Goal: Task Accomplishment & Management: Complete application form

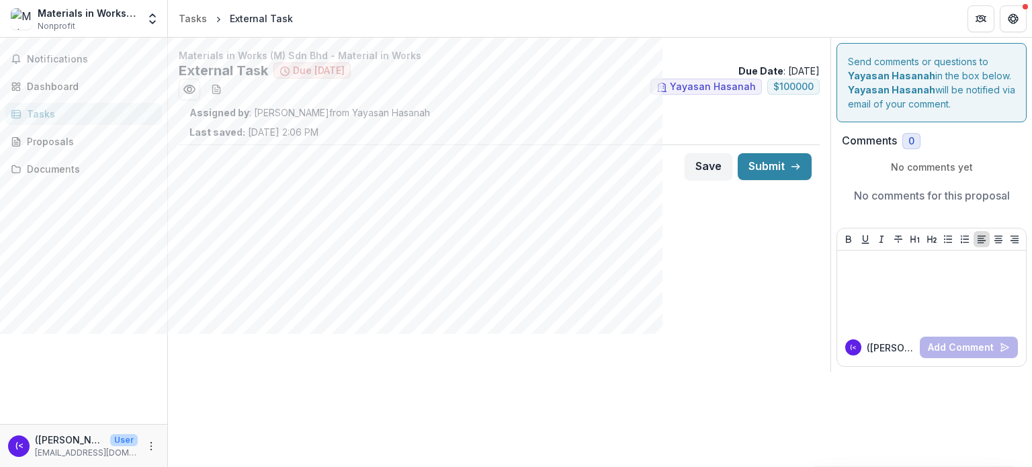
click at [601, 118] on p "Assigned by : [PERSON_NAME] from Yayasan Hasanah" at bounding box center [498, 112] width 619 height 14
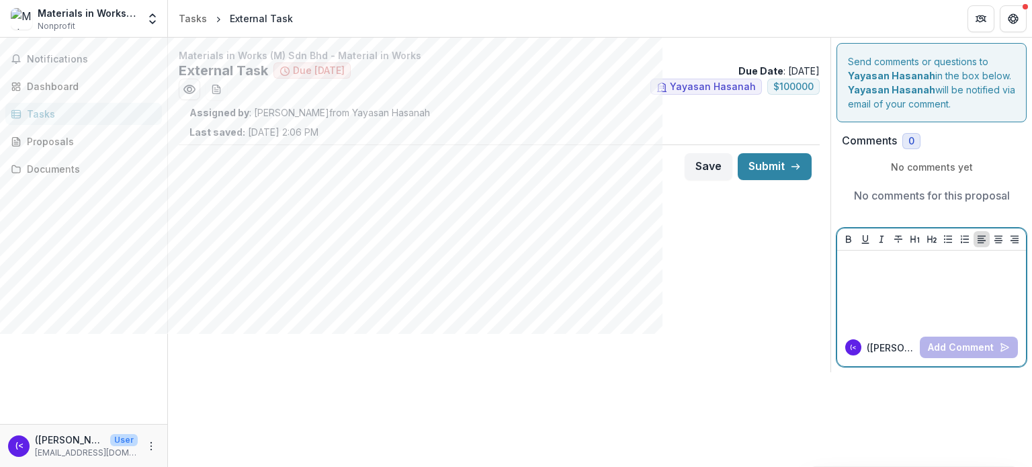
click at [899, 301] on div at bounding box center [931, 289] width 178 height 67
click at [906, 308] on div at bounding box center [931, 289] width 178 height 67
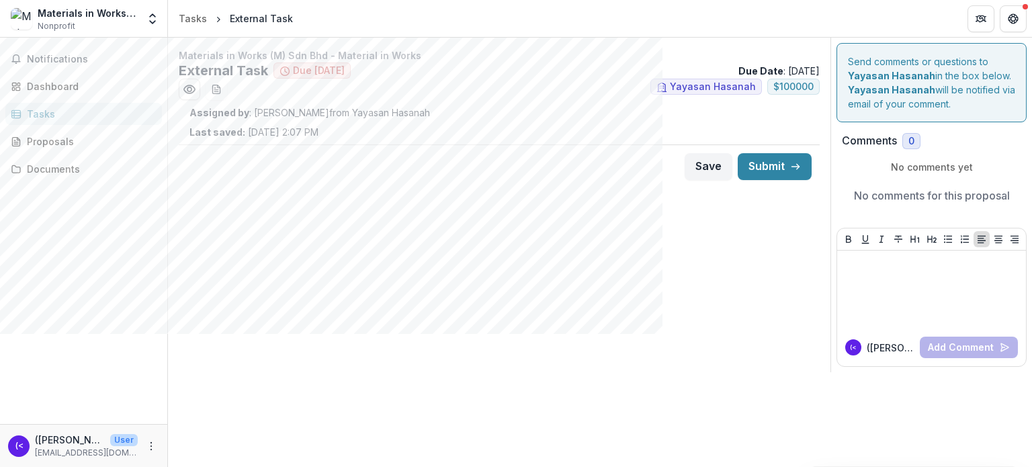
click at [632, 112] on p "Assigned by : [PERSON_NAME] from Yayasan Hasanah" at bounding box center [498, 112] width 619 height 14
click at [253, 67] on h2 "External Task" at bounding box center [223, 70] width 89 height 16
click at [715, 177] on button "Save" at bounding box center [709, 166] width 48 height 27
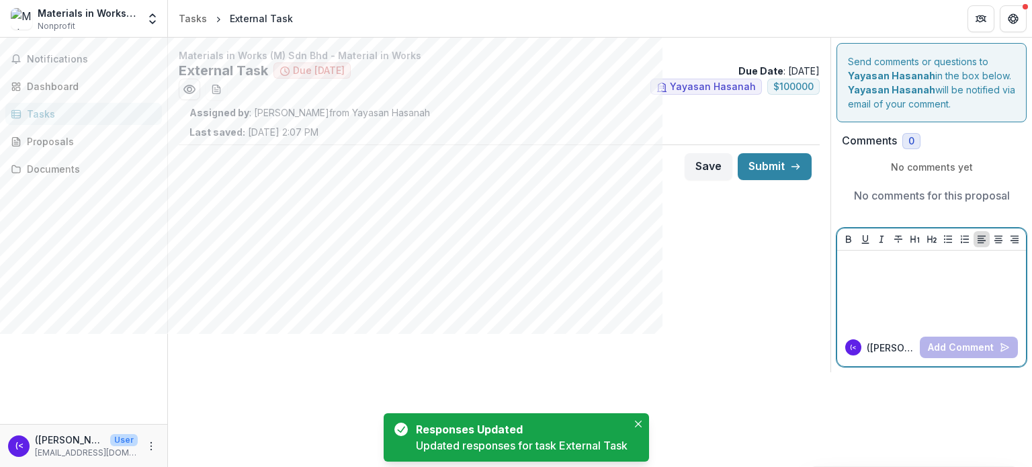
click at [879, 304] on div at bounding box center [931, 289] width 178 height 67
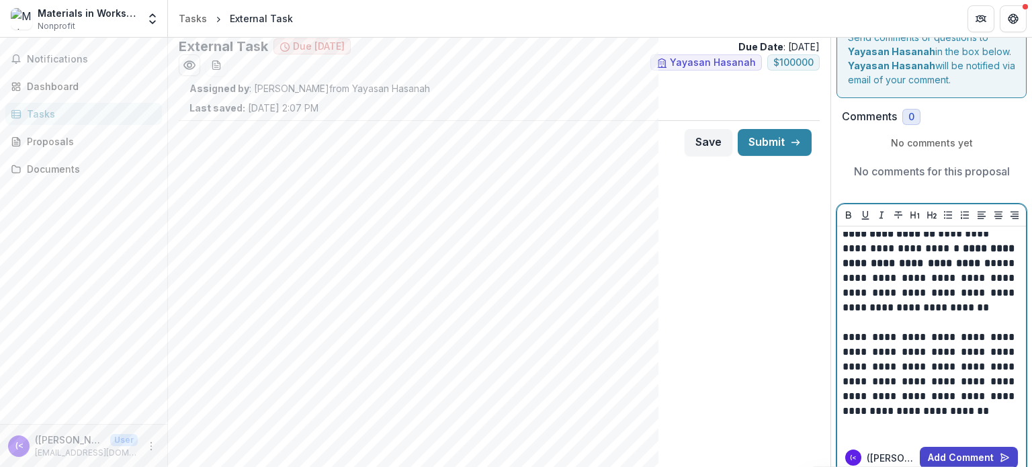
scroll to position [38, 0]
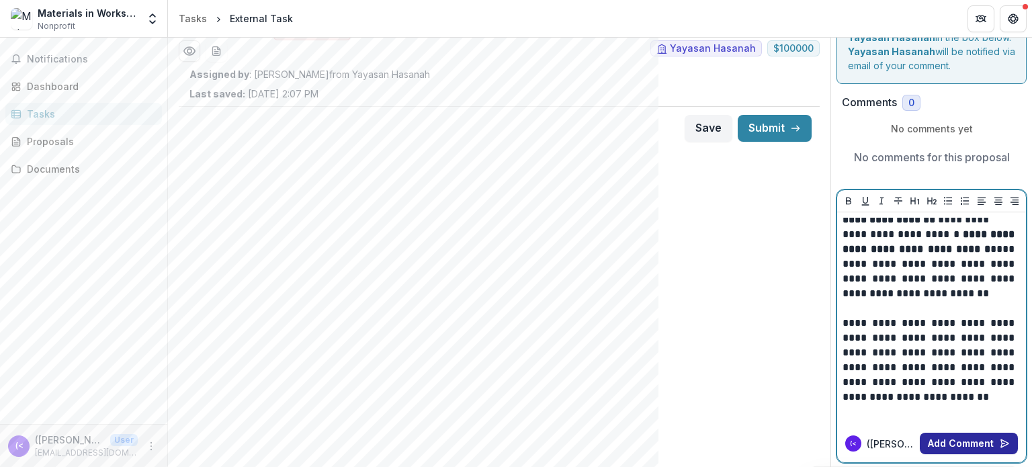
click at [957, 447] on button "Add Comment" at bounding box center [969, 443] width 98 height 21
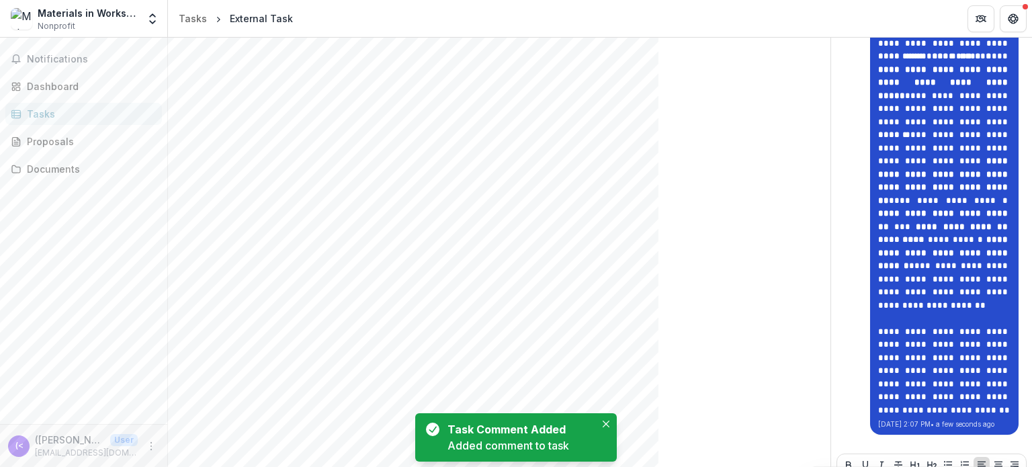
scroll to position [1009, 0]
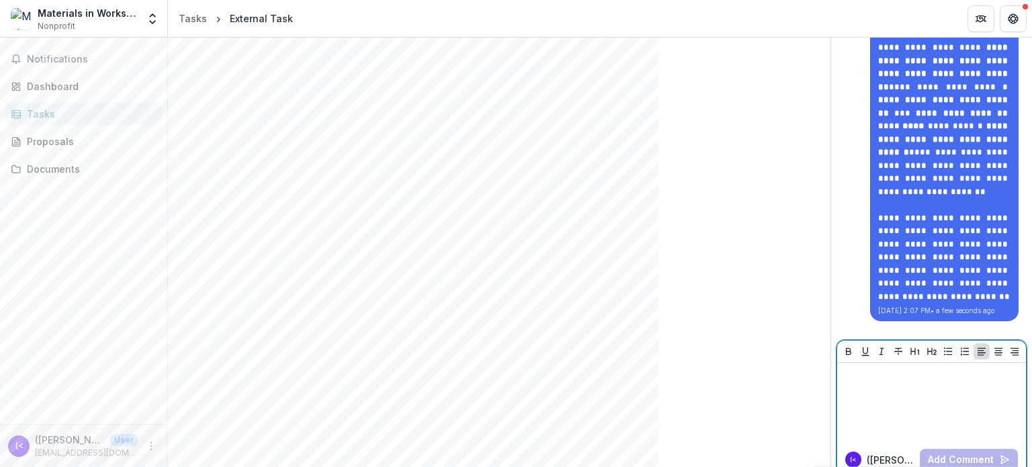
click at [914, 402] on div at bounding box center [931, 401] width 179 height 67
paste div
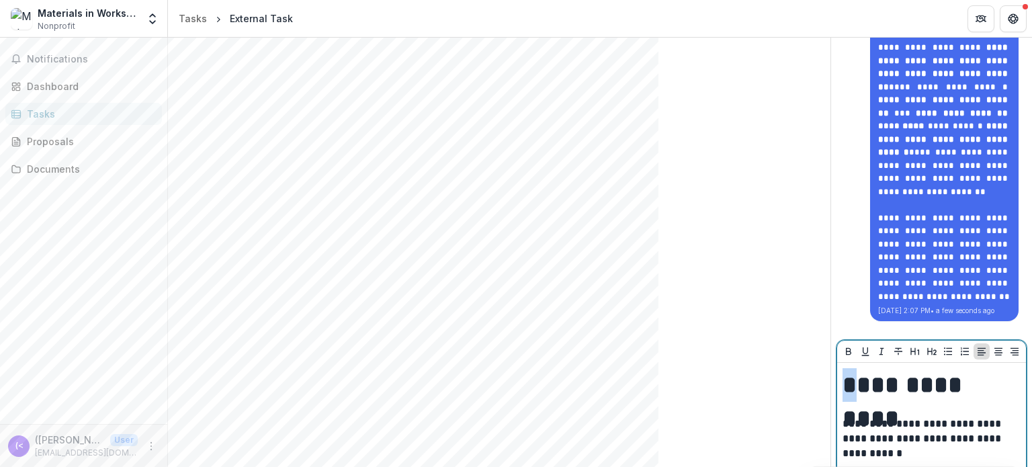
drag, startPoint x: 844, startPoint y: 369, endPoint x: 851, endPoint y: 367, distance: 7.5
click at [851, 368] on h1 "**********" at bounding box center [931, 385] width 179 height 34
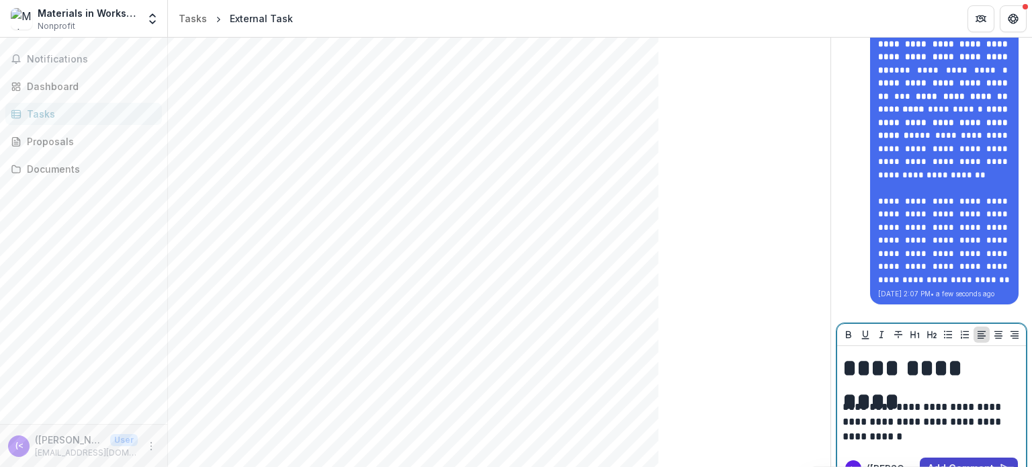
scroll to position [1034, 0]
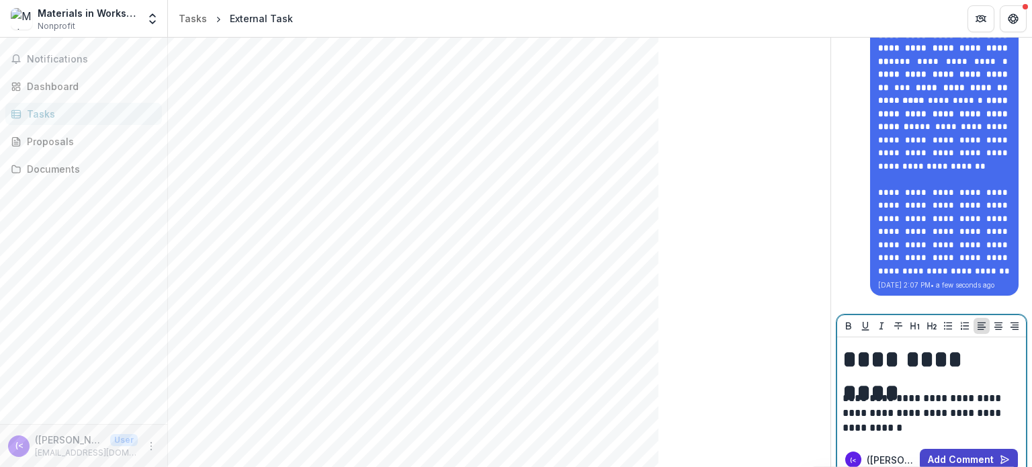
click at [905, 413] on p "**********" at bounding box center [931, 413] width 179 height 44
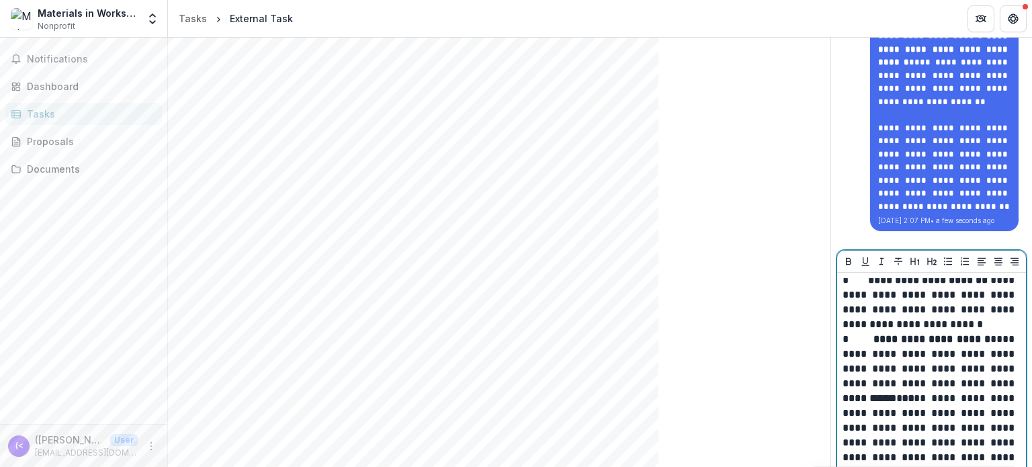
scroll to position [1143, 0]
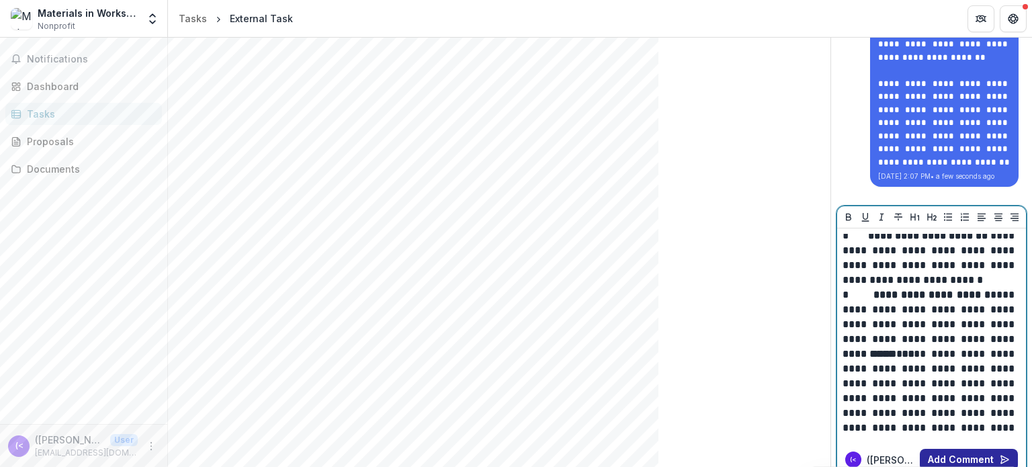
click at [943, 449] on button "Add Comment" at bounding box center [969, 459] width 98 height 21
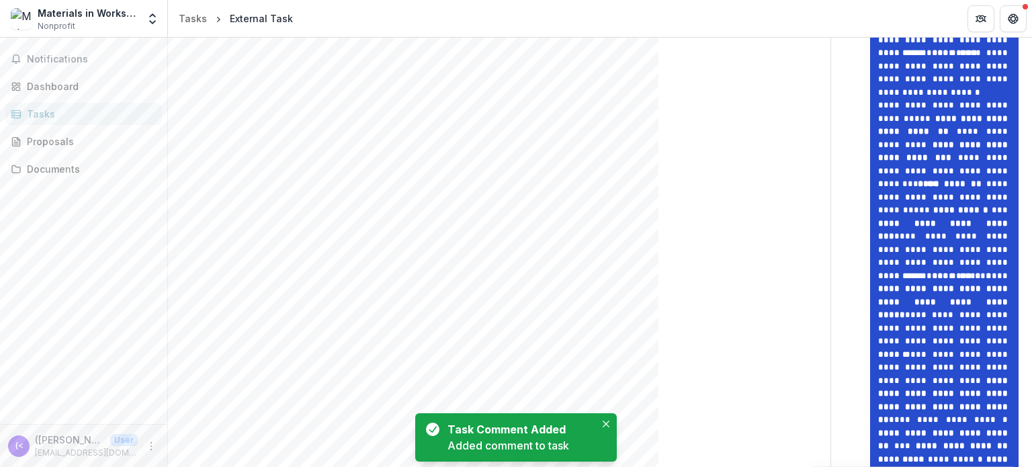
scroll to position [2132, 0]
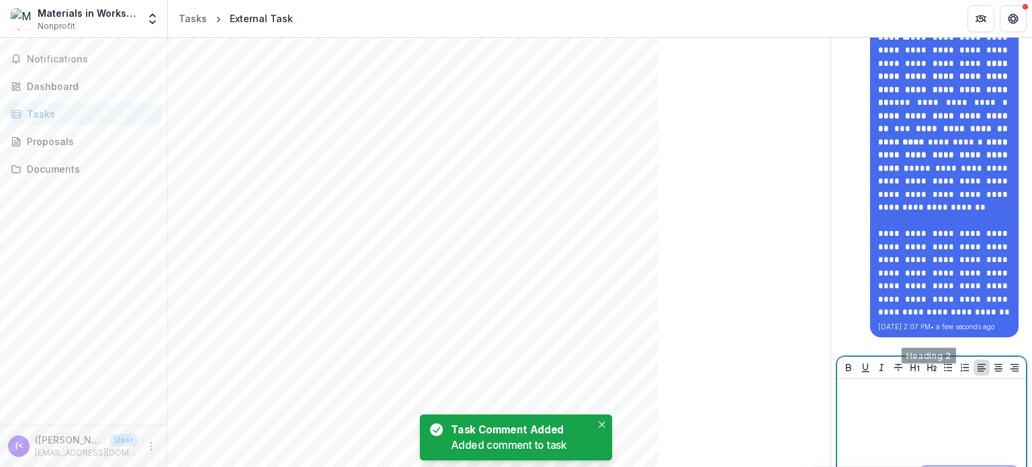
click at [897, 384] on div at bounding box center [931, 417] width 179 height 67
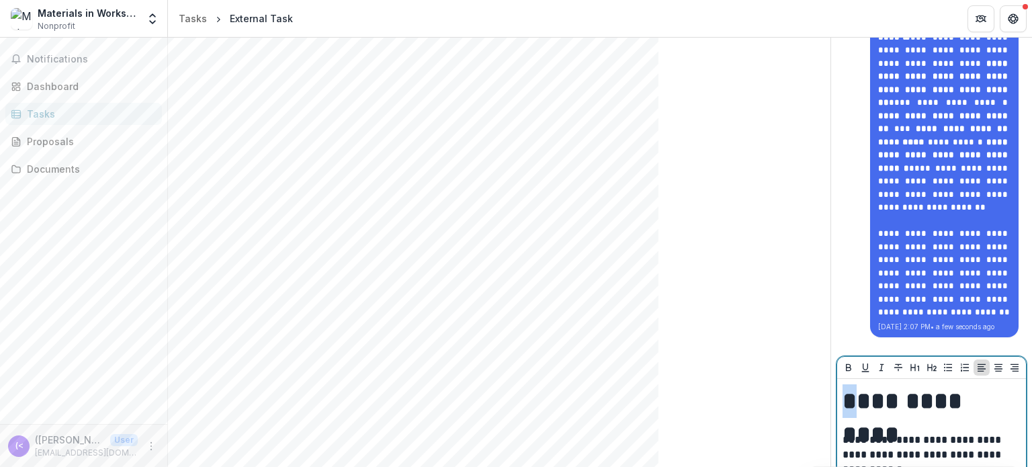
drag, startPoint x: 851, startPoint y: 362, endPoint x: 833, endPoint y: 367, distance: 18.9
click at [837, 379] on div "**********" at bounding box center [931, 430] width 189 height 103
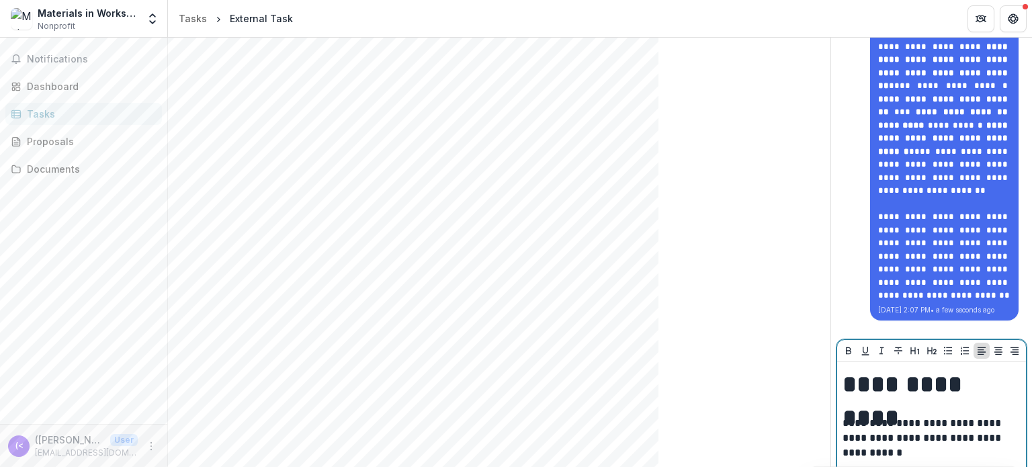
scroll to position [2158, 0]
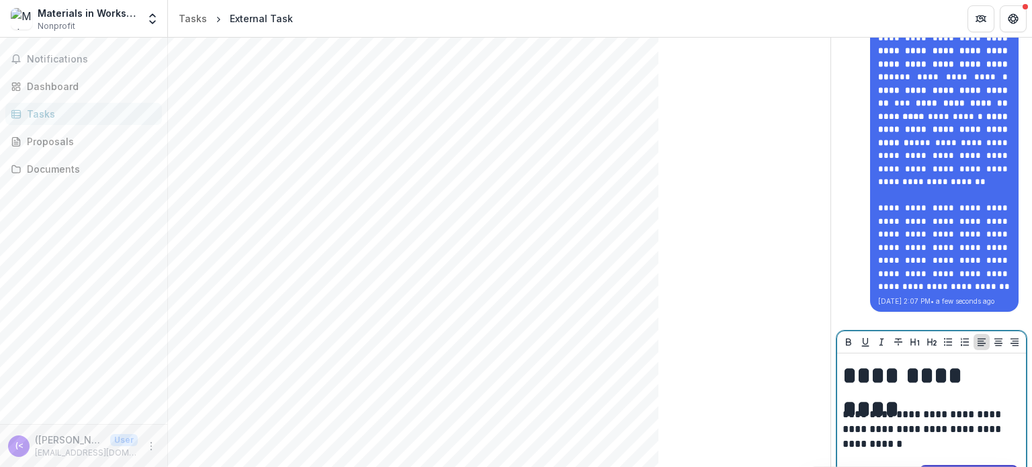
click at [955, 407] on p "**********" at bounding box center [931, 429] width 179 height 44
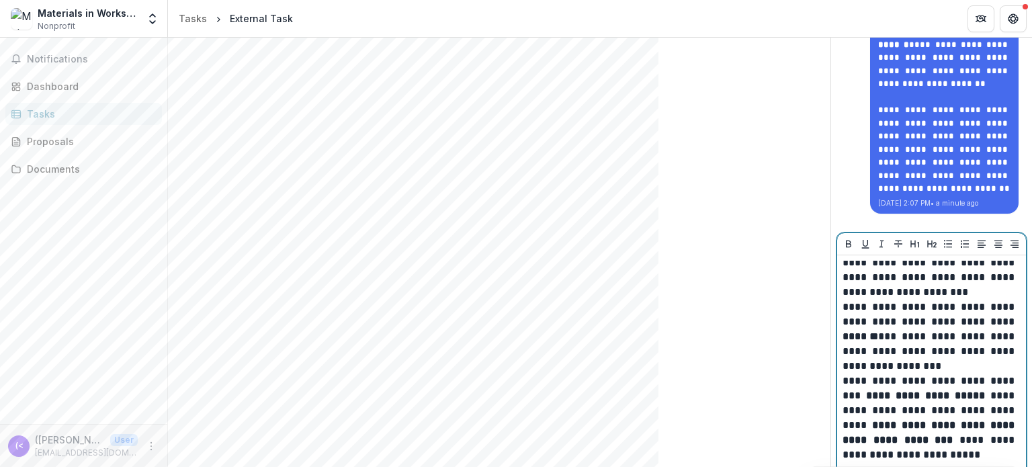
scroll to position [2256, 0]
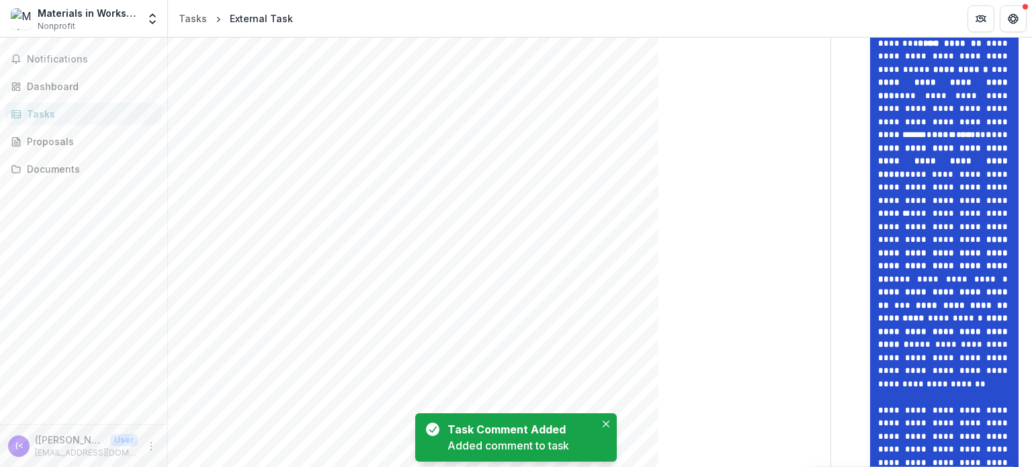
scroll to position [3337, 0]
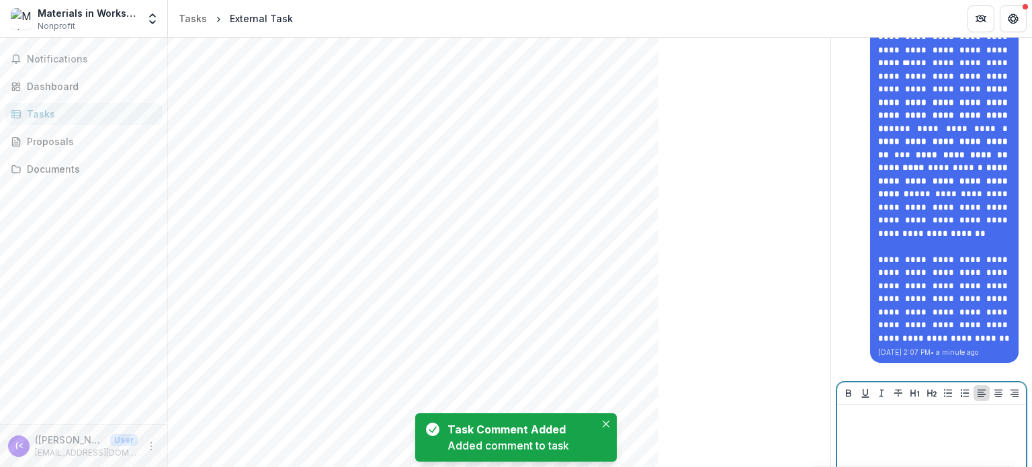
click at [911, 410] on div at bounding box center [931, 443] width 179 height 67
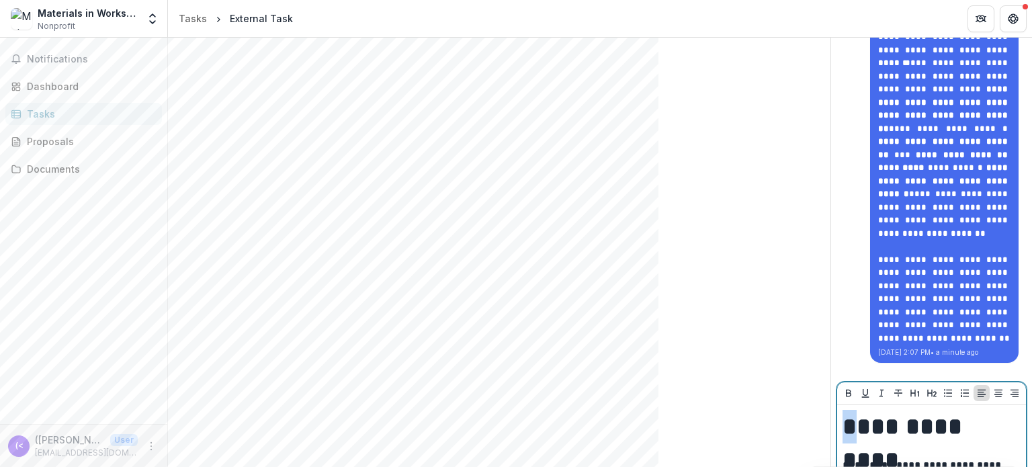
drag, startPoint x: 841, startPoint y: 372, endPoint x: 849, endPoint y: 370, distance: 8.3
click at [849, 410] on h1 "**********" at bounding box center [931, 427] width 179 height 34
click at [879, 458] on p "**********" at bounding box center [931, 473] width 179 height 30
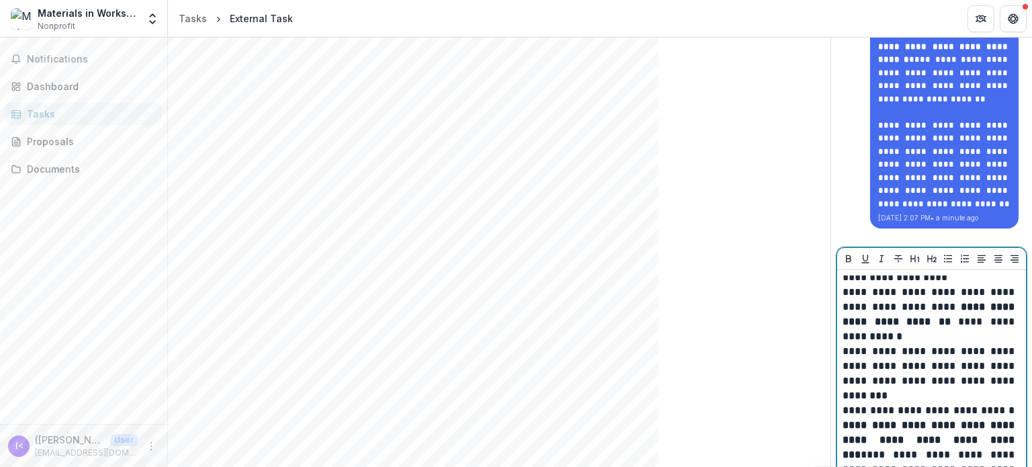
scroll to position [970, 0]
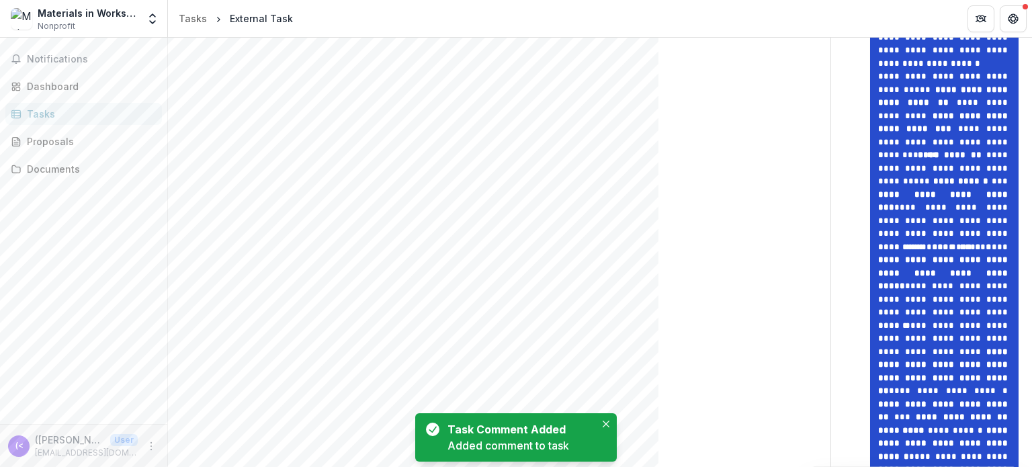
scroll to position [4568, 0]
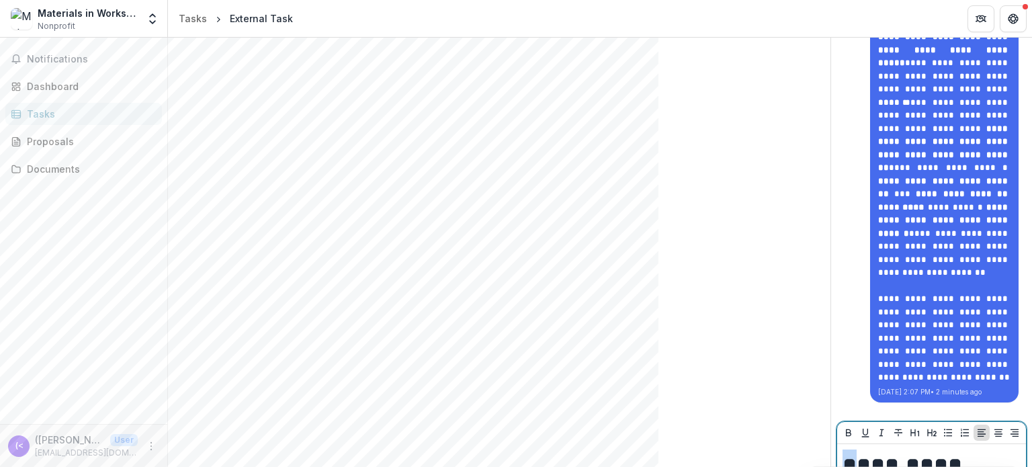
drag, startPoint x: 852, startPoint y: 365, endPoint x: 839, endPoint y: 365, distance: 12.8
click at [842, 449] on h1 "**********" at bounding box center [931, 466] width 179 height 34
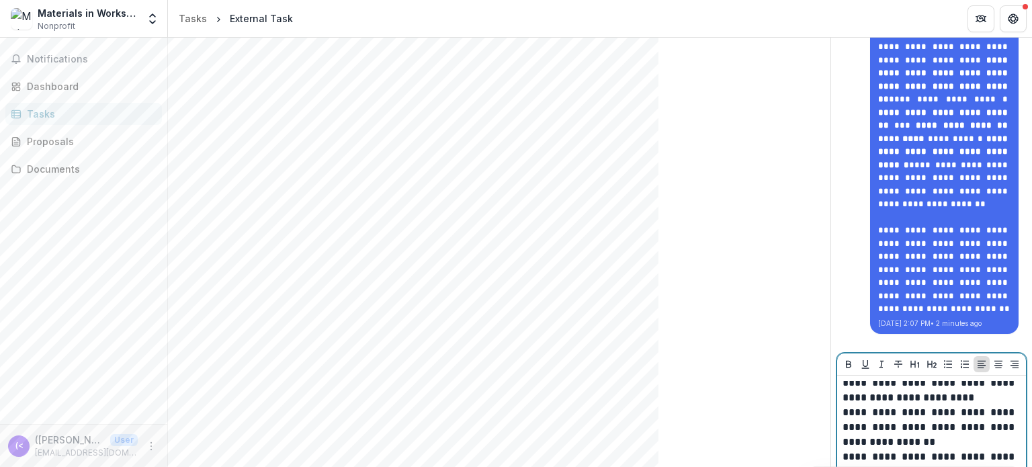
scroll to position [4692, 0]
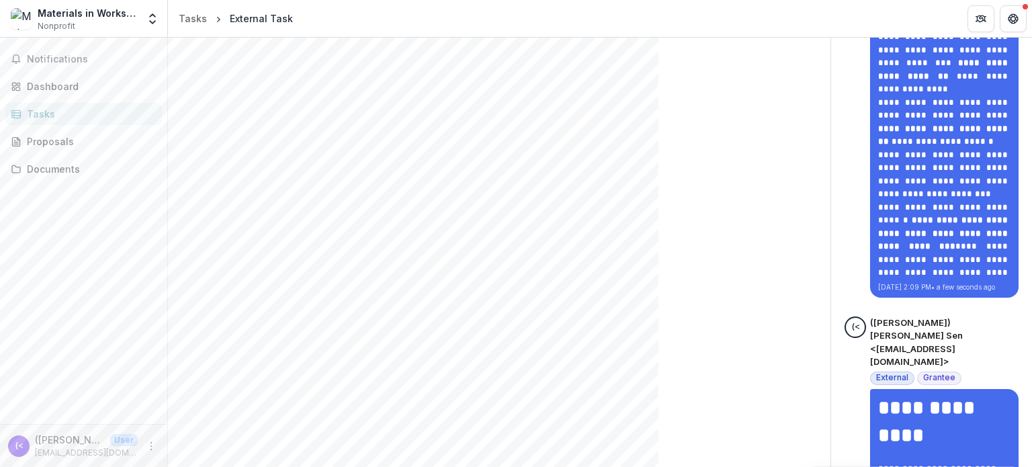
scroll to position [2237, 0]
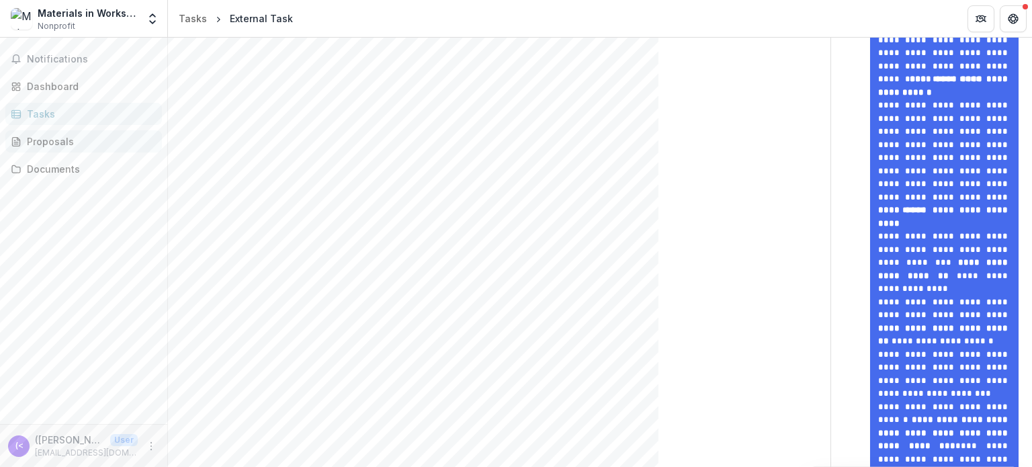
click at [65, 144] on div "Proposals" at bounding box center [89, 141] width 124 height 14
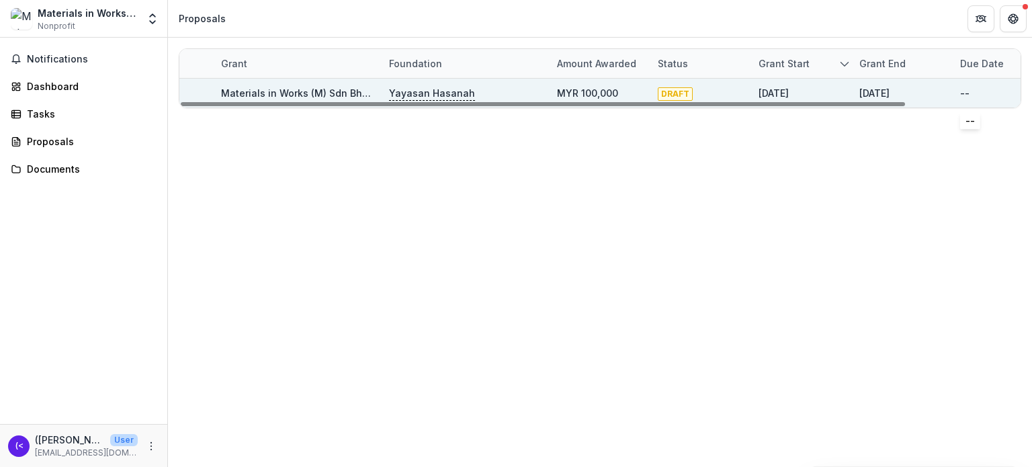
click at [965, 88] on div "--" at bounding box center [964, 93] width 9 height 14
click at [668, 85] on div "DRAFT" at bounding box center [675, 92] width 35 height 15
click at [671, 96] on span "DRAFT" at bounding box center [675, 93] width 35 height 13
click at [302, 87] on link "Materials in Works (M) Sdn Bhd - Material in Works" at bounding box center [340, 92] width 239 height 11
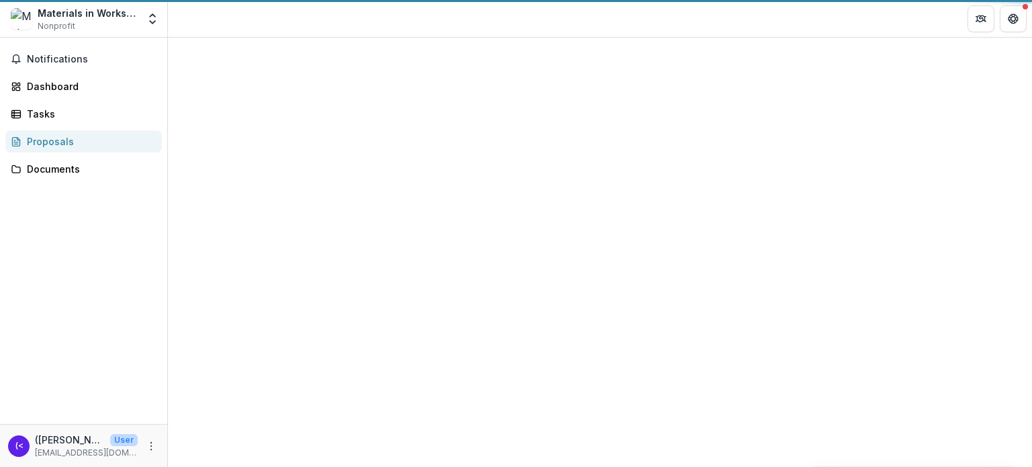
click at [302, 87] on div at bounding box center [600, 214] width 864 height 352
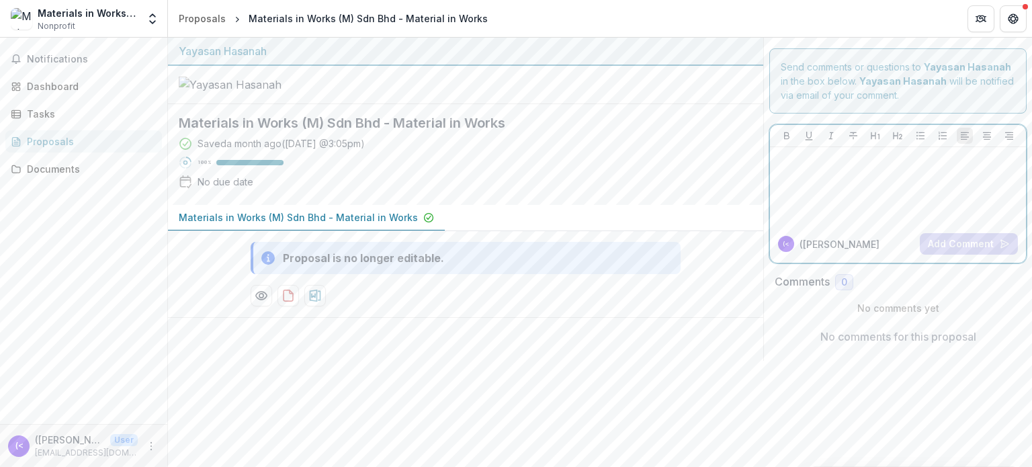
click at [932, 187] on div at bounding box center [897, 185] width 245 height 67
click at [320, 266] on div "Proposal is no longer editable." at bounding box center [363, 258] width 161 height 16
click at [266, 265] on icon at bounding box center [267, 257] width 13 height 13
click at [396, 224] on p "Materials in Works (M) Sdn Bhd - Material in Works" at bounding box center [298, 217] width 239 height 14
click at [374, 224] on p "Materials in Works (M) Sdn Bhd - Material in Works" at bounding box center [298, 217] width 239 height 14
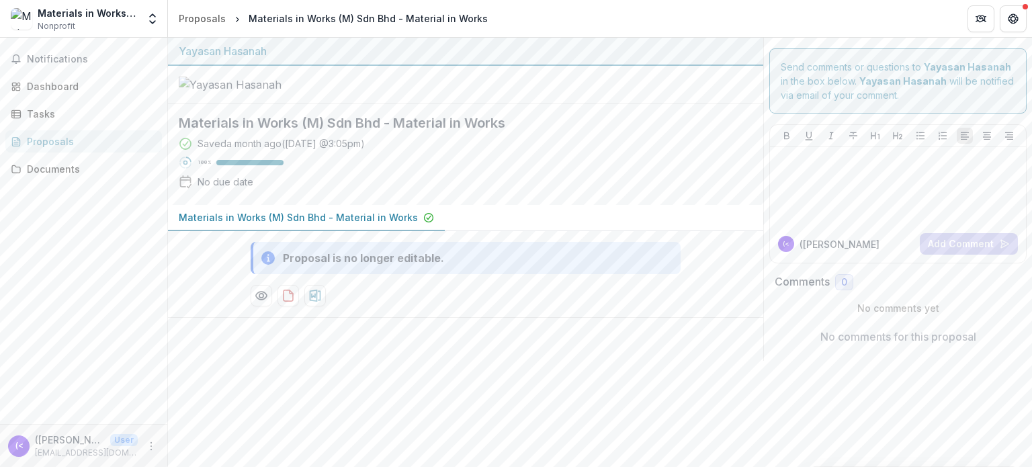
click at [373, 224] on p "Materials in Works (M) Sdn Bhd - Material in Works" at bounding box center [298, 217] width 239 height 14
click at [1005, 29] on button "Get Help" at bounding box center [1013, 18] width 27 height 27
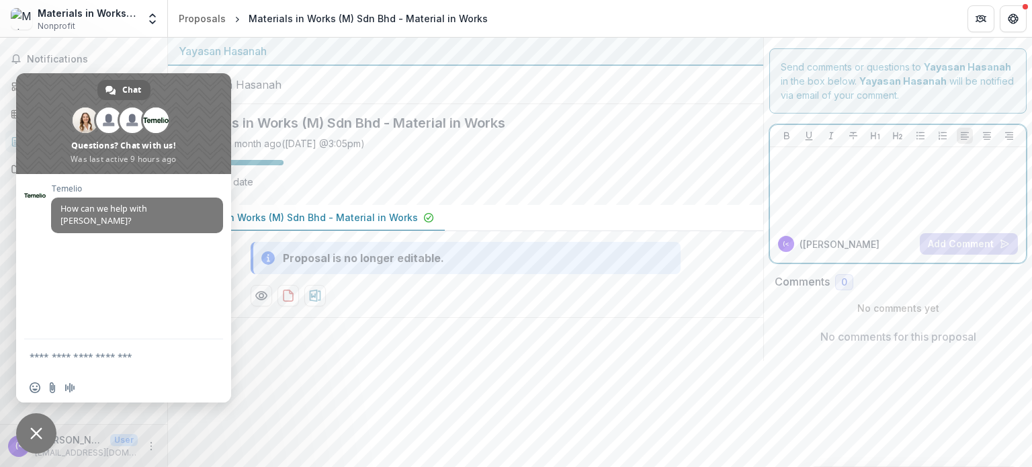
click at [883, 200] on div at bounding box center [897, 185] width 245 height 67
click at [470, 231] on div "Materials in Works (M) Sdn Bhd - Material in Works" at bounding box center [465, 218] width 595 height 26
click at [37, 421] on span "Close chat" at bounding box center [36, 433] width 40 height 40
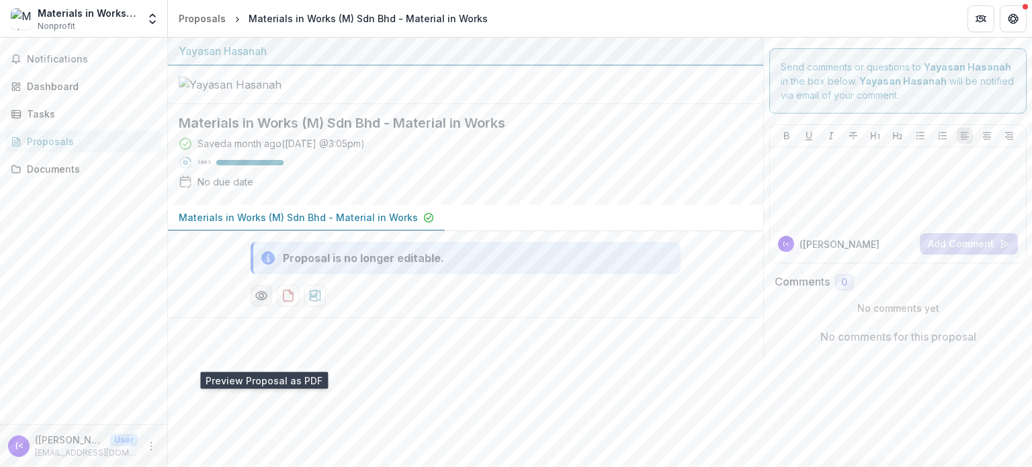
click at [266, 302] on icon "Preview 4c79f718-7e72-448c-8257-29e47a3879c3-0.pdf" at bounding box center [261, 295] width 13 height 13
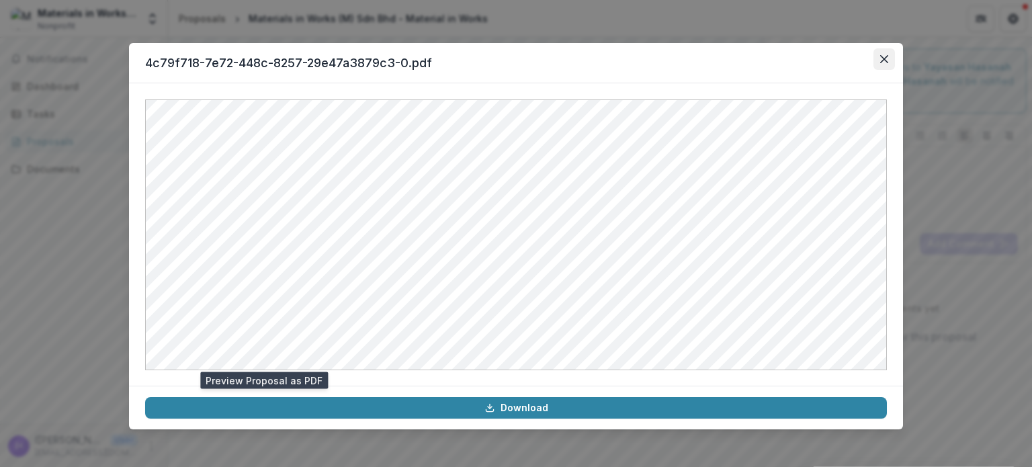
click at [883, 63] on button "Close" at bounding box center [883, 58] width 21 height 21
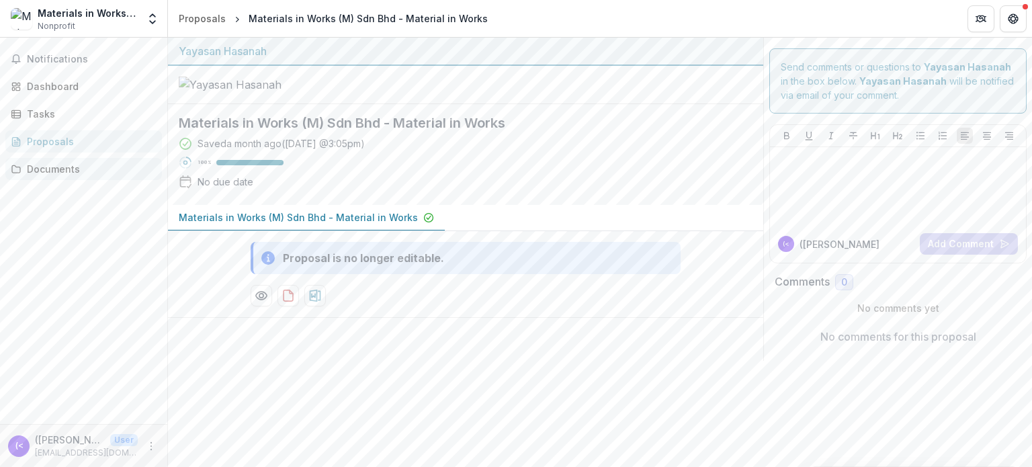
click at [48, 167] on div "Documents" at bounding box center [89, 169] width 124 height 14
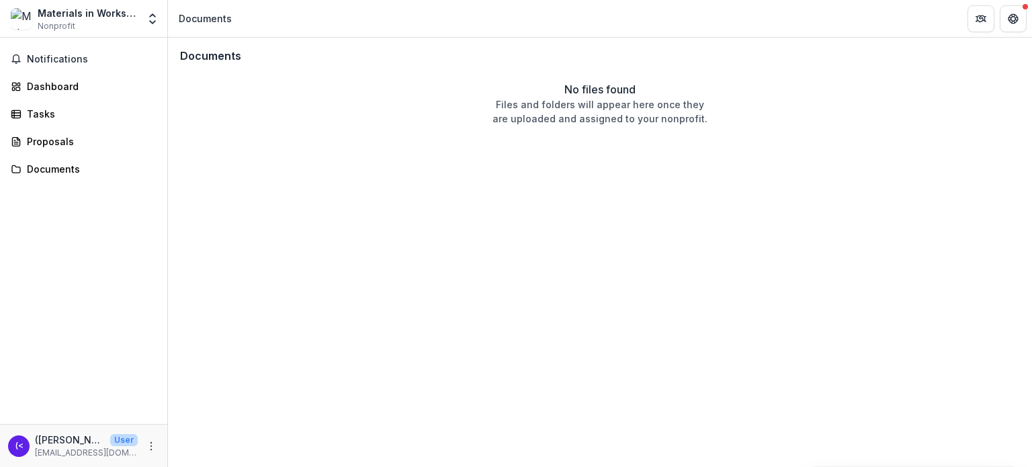
click at [388, 165] on div "Documents No files found Files and folders will appear here once they are uploa…" at bounding box center [600, 252] width 864 height 429
click at [38, 114] on div "Tasks" at bounding box center [89, 114] width 124 height 14
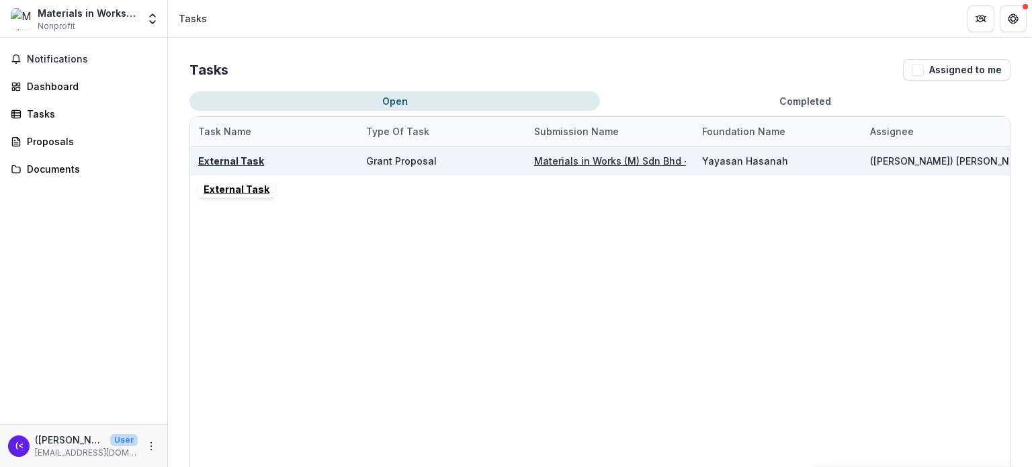
click at [238, 166] on u "External Task" at bounding box center [231, 160] width 66 height 11
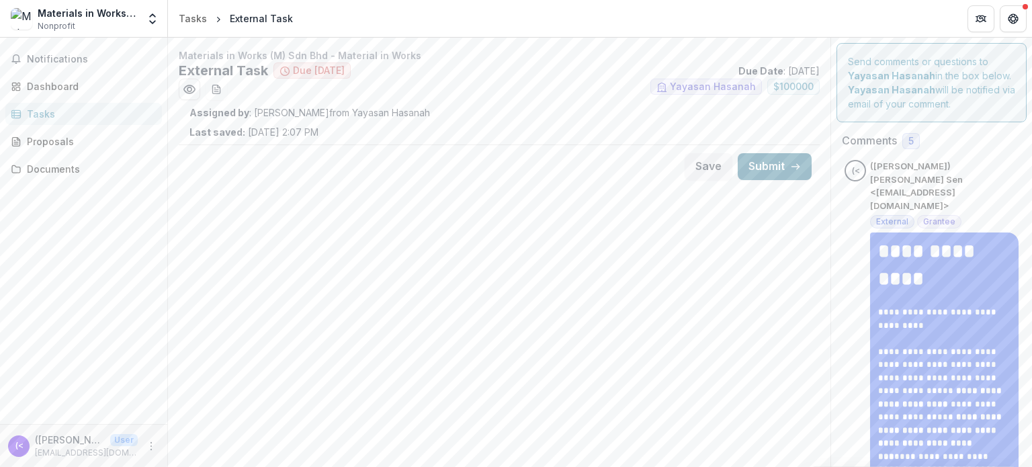
click at [752, 166] on button "Submit" at bounding box center [775, 166] width 74 height 27
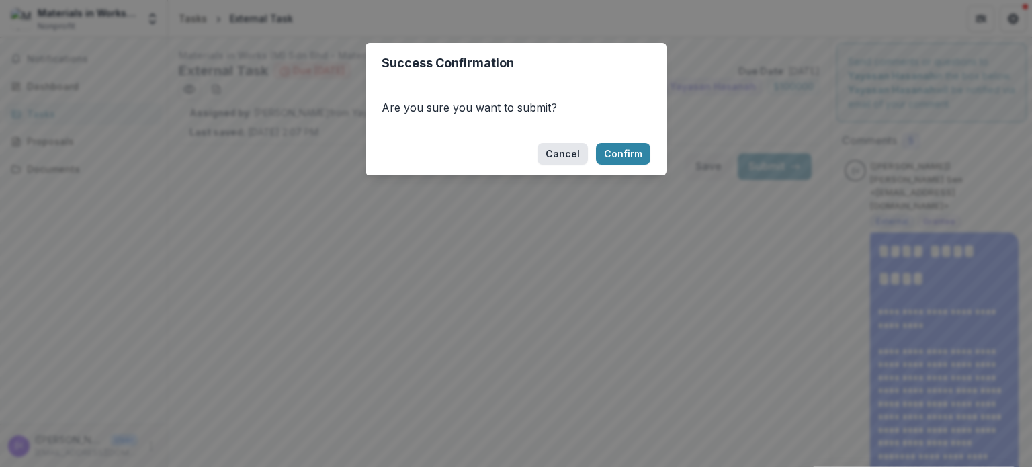
click at [558, 155] on button "Cancel" at bounding box center [562, 153] width 50 height 21
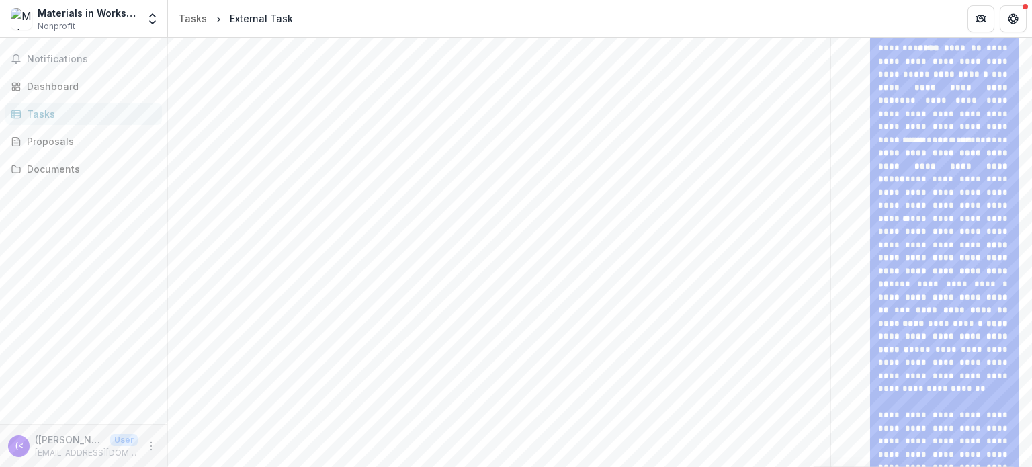
scroll to position [5844, 0]
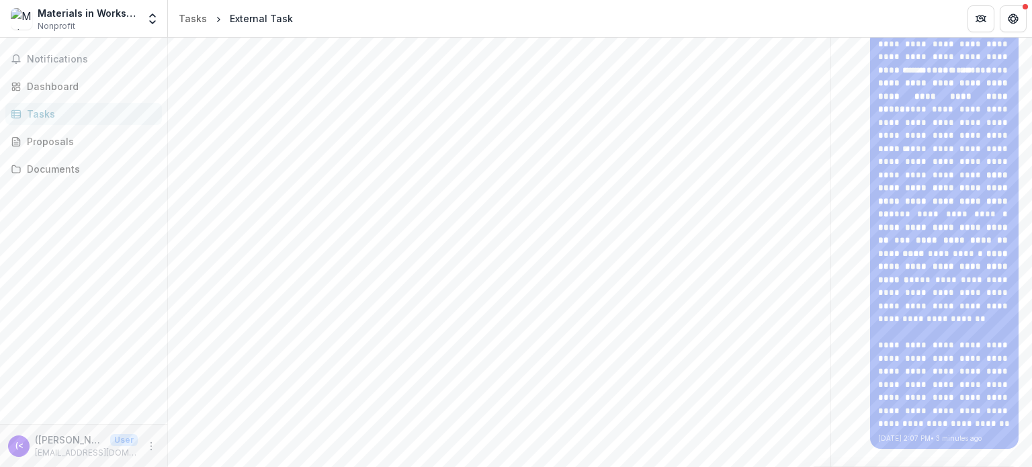
click at [152, 443] on icon "More" at bounding box center [151, 446] width 11 height 11
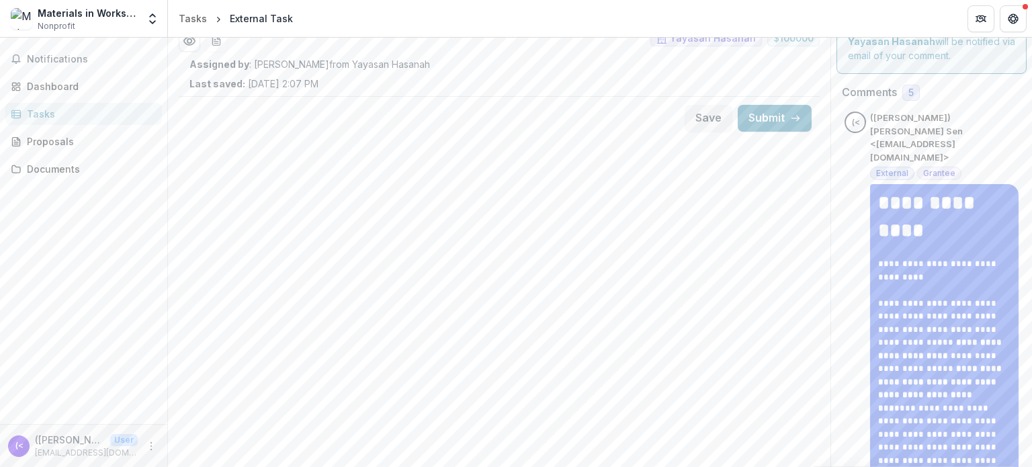
scroll to position [0, 0]
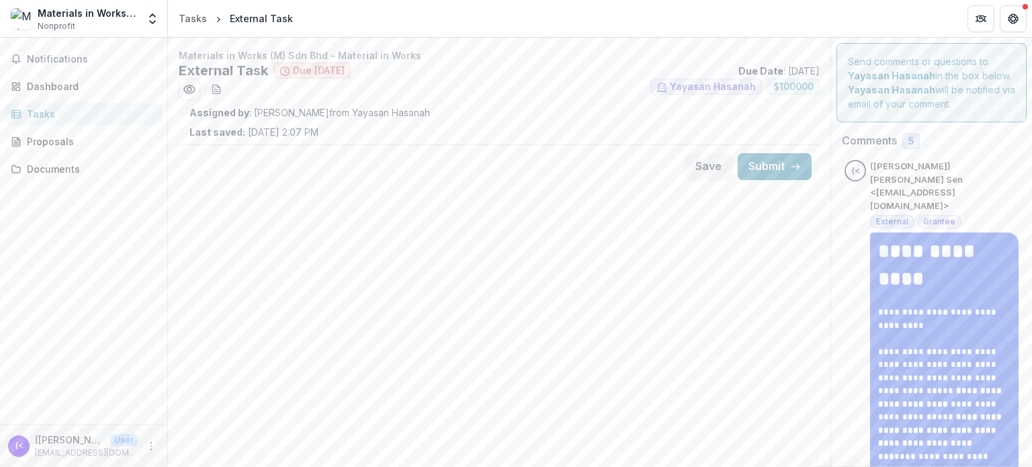
click at [304, 48] on p "Materials in Works (M) Sdn Bhd - Material in Works" at bounding box center [499, 55] width 641 height 14
click at [293, 115] on p "Assigned by : [PERSON_NAME] from Yayasan Hasanah" at bounding box center [498, 112] width 619 height 14
click at [1016, 17] on icon "Get Help" at bounding box center [1016, 18] width 3 height 3
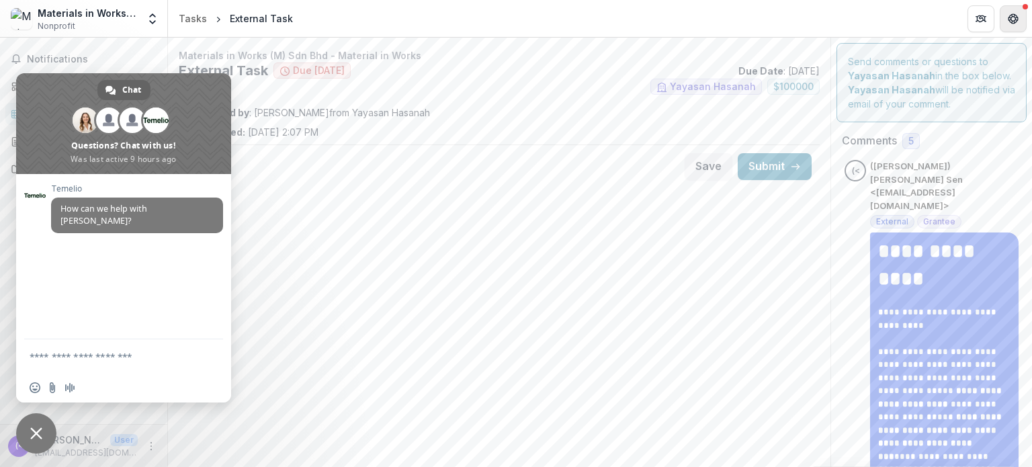
click at [1016, 17] on icon "Get Help" at bounding box center [1016, 18] width 3 height 3
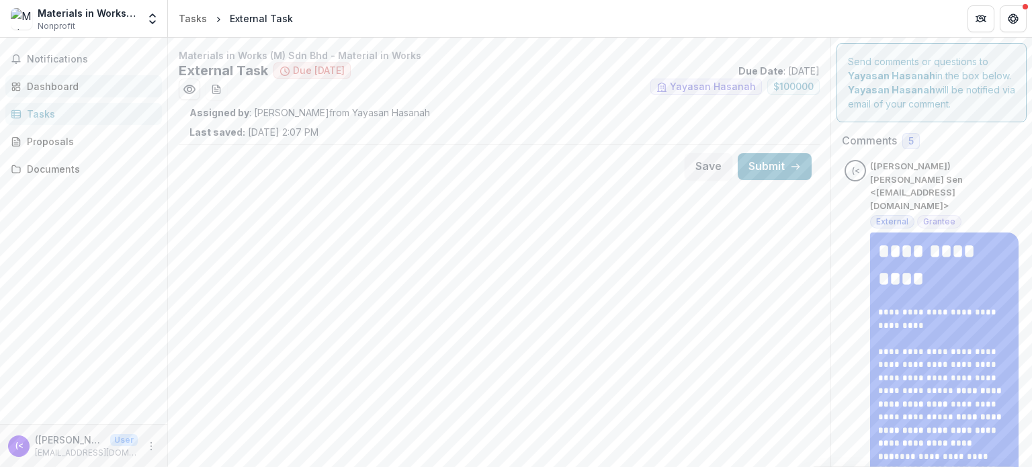
click at [81, 78] on link "Dashboard" at bounding box center [83, 86] width 157 height 22
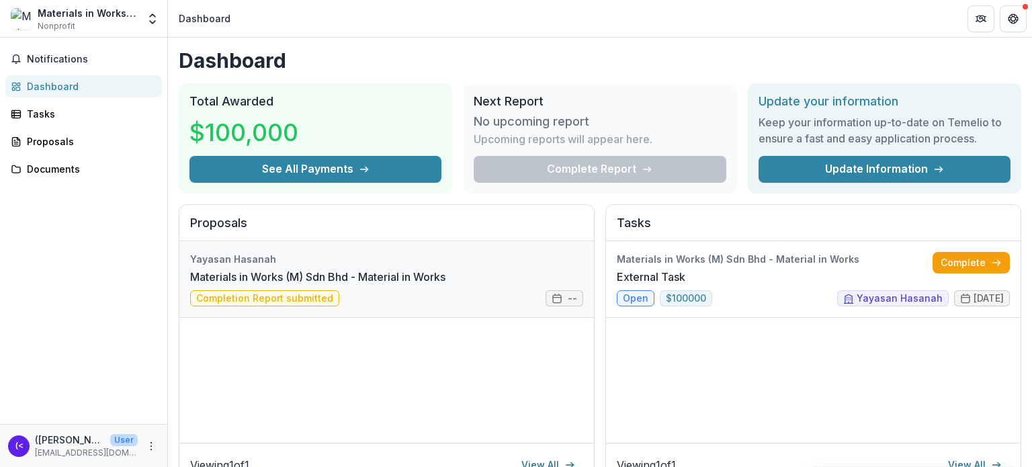
click at [398, 285] on link "Materials in Works (M) Sdn Bhd - Material in Works" at bounding box center [317, 277] width 255 height 16
click at [572, 162] on div "Complete Report" at bounding box center [600, 169] width 252 height 27
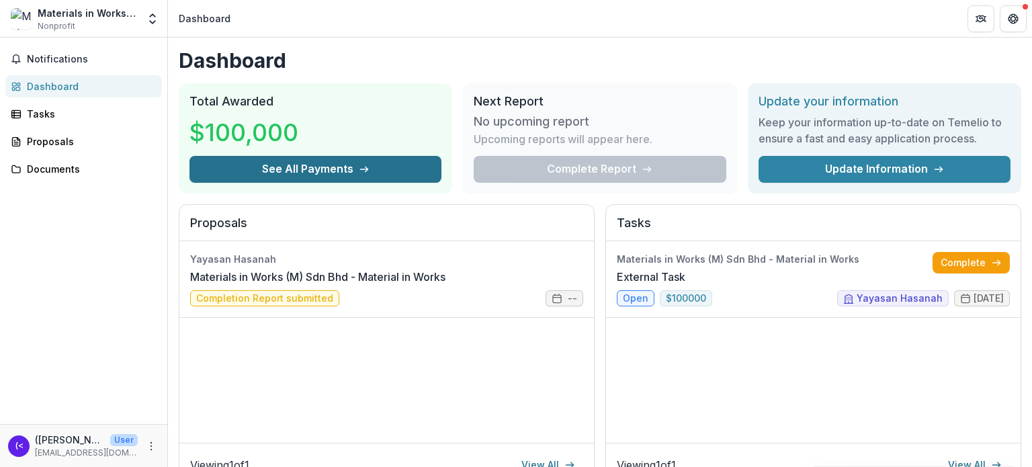
click at [382, 163] on button "See All Payments" at bounding box center [315, 169] width 252 height 27
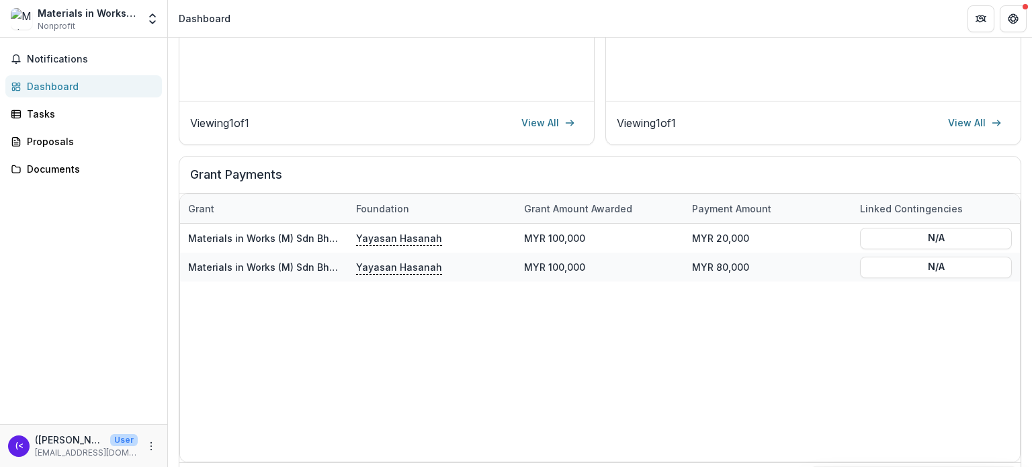
scroll to position [374, 0]
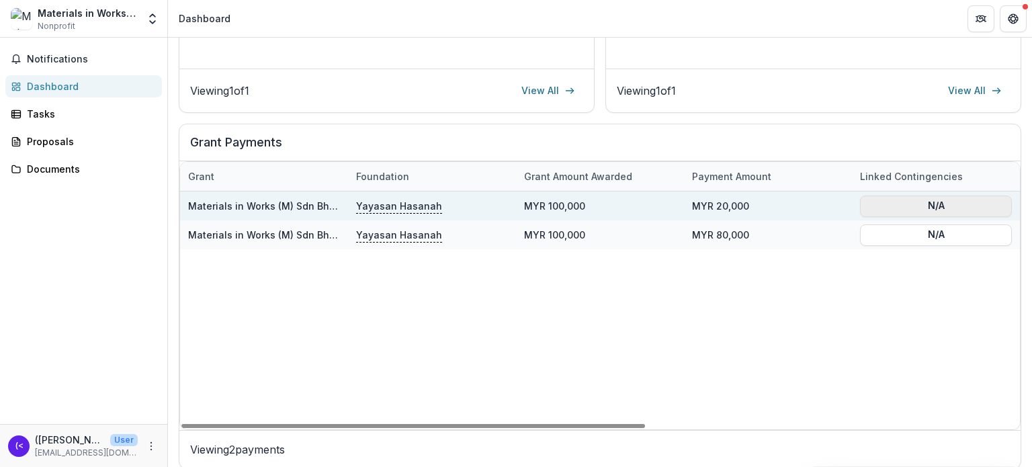
click at [922, 195] on button "N/A" at bounding box center [936, 205] width 152 height 21
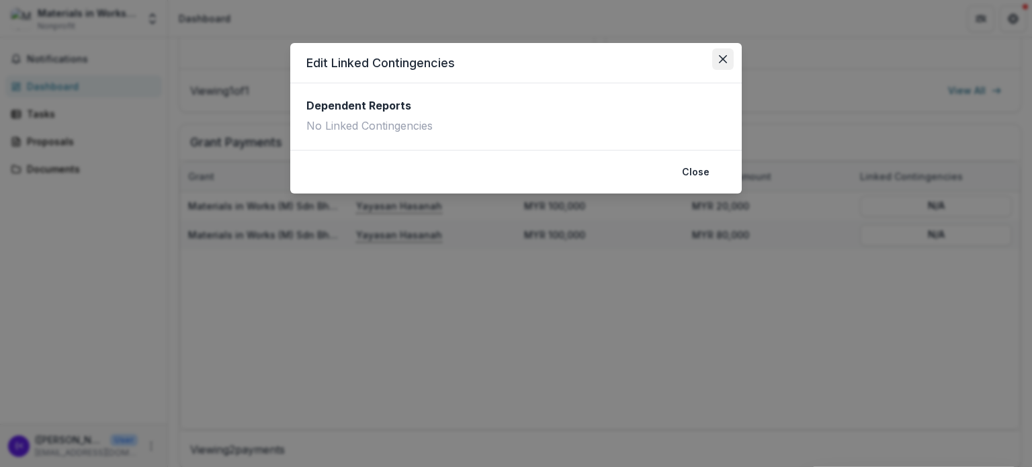
click at [716, 64] on button "Close" at bounding box center [722, 58] width 21 height 21
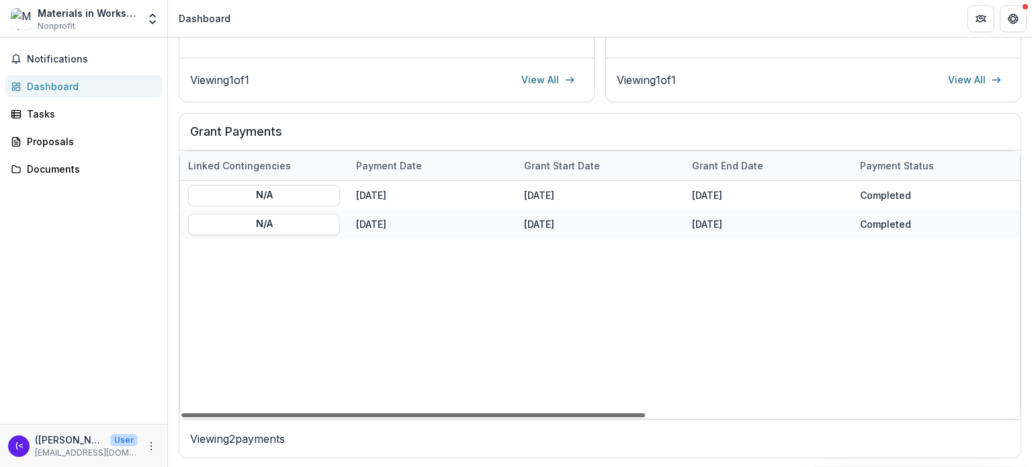
scroll to position [0, 0]
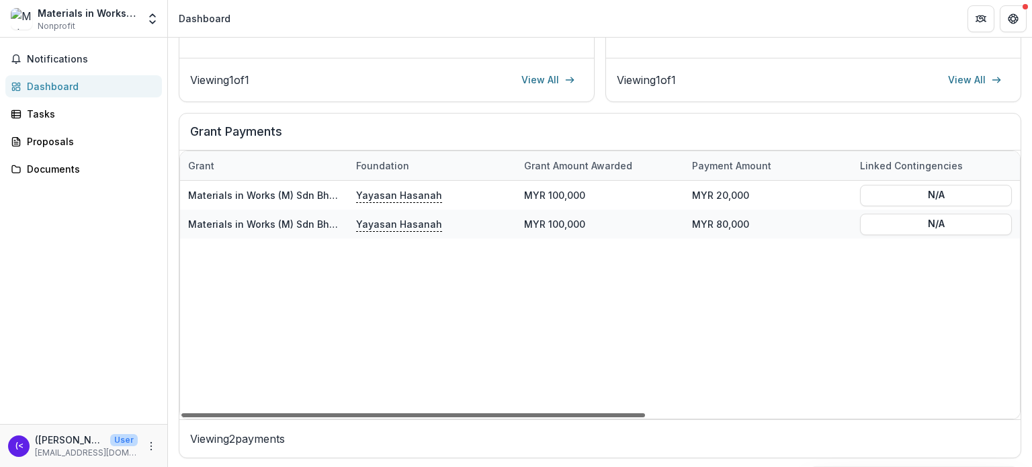
drag, startPoint x: 597, startPoint y: 411, endPoint x: 425, endPoint y: 385, distance: 174.6
click at [425, 413] on div at bounding box center [413, 415] width 464 height 4
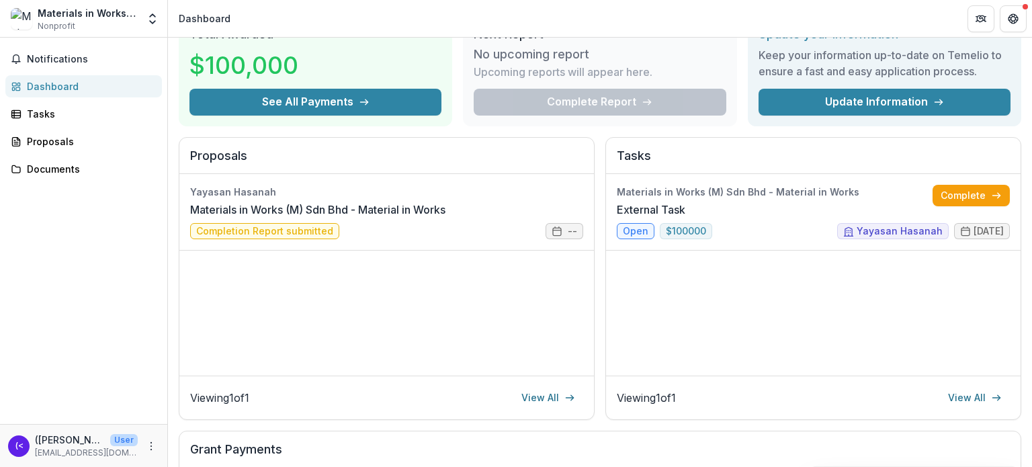
scroll to position [49, 0]
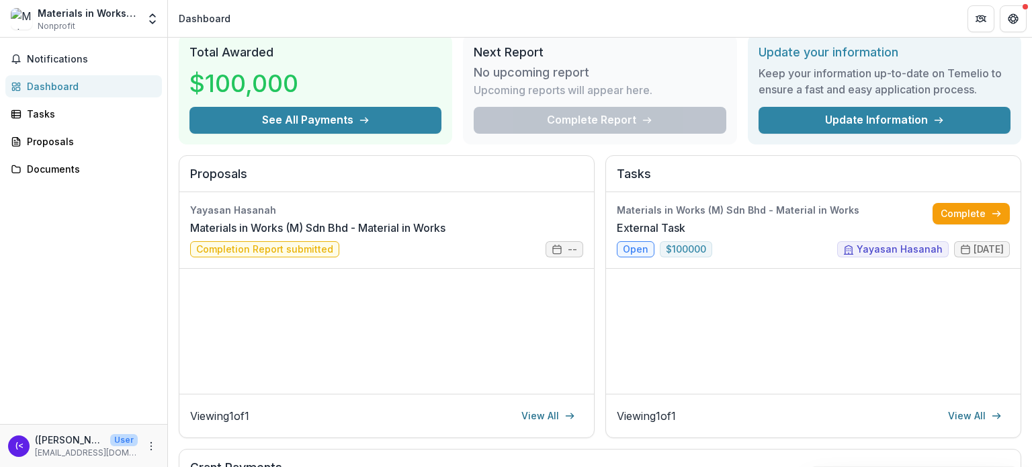
click at [647, 314] on div "Materials in Works (M) Sdn Bhd - Material in Works External Task Complete open …" at bounding box center [813, 293] width 414 height 202
click at [969, 412] on link "View All" at bounding box center [975, 415] width 70 height 21
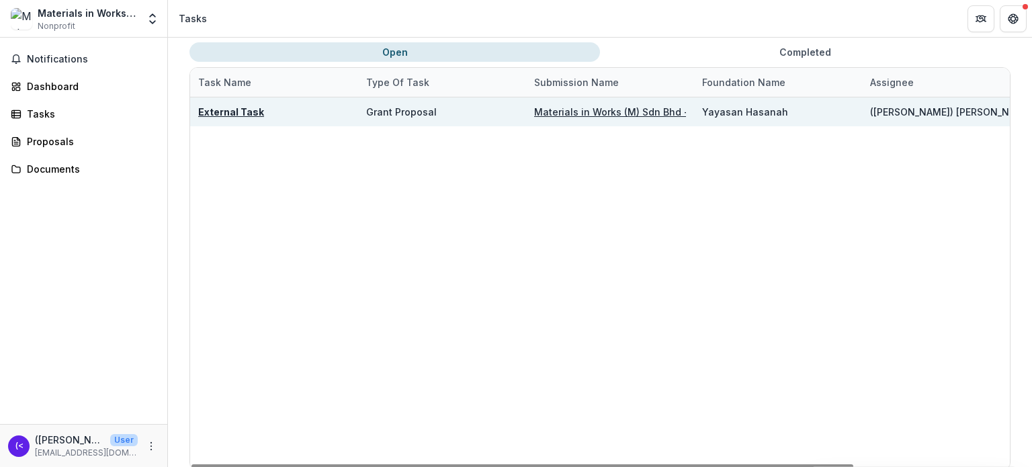
click at [395, 107] on div "Grant Proposal" at bounding box center [401, 112] width 71 height 14
click at [844, 120] on div "Yayasan Hasanah" at bounding box center [778, 111] width 152 height 29
click at [238, 114] on u "External Task" at bounding box center [231, 111] width 66 height 11
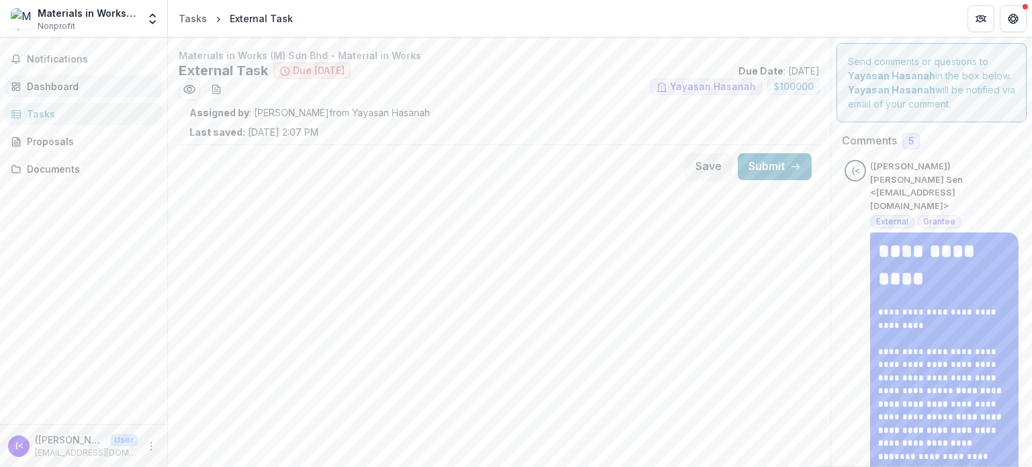
click at [56, 87] on div "Dashboard" at bounding box center [89, 86] width 124 height 14
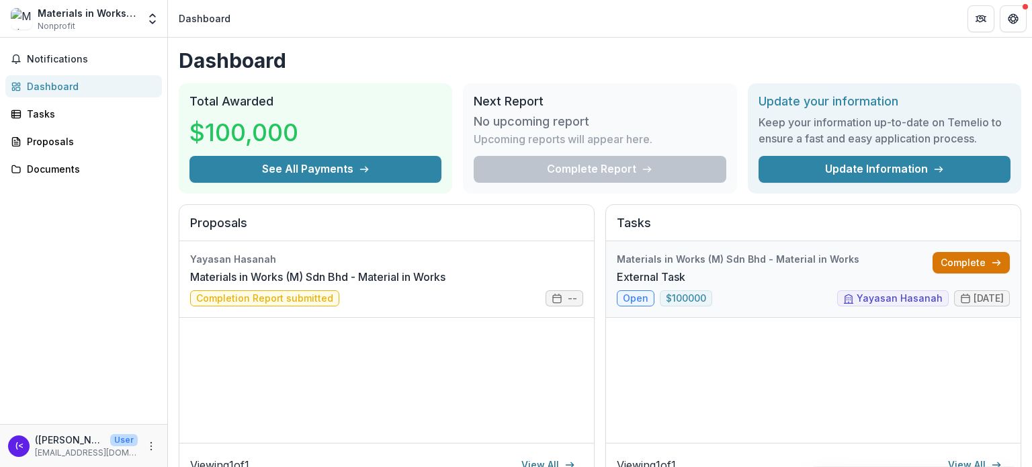
click at [950, 266] on link "Complete" at bounding box center [970, 262] width 77 height 21
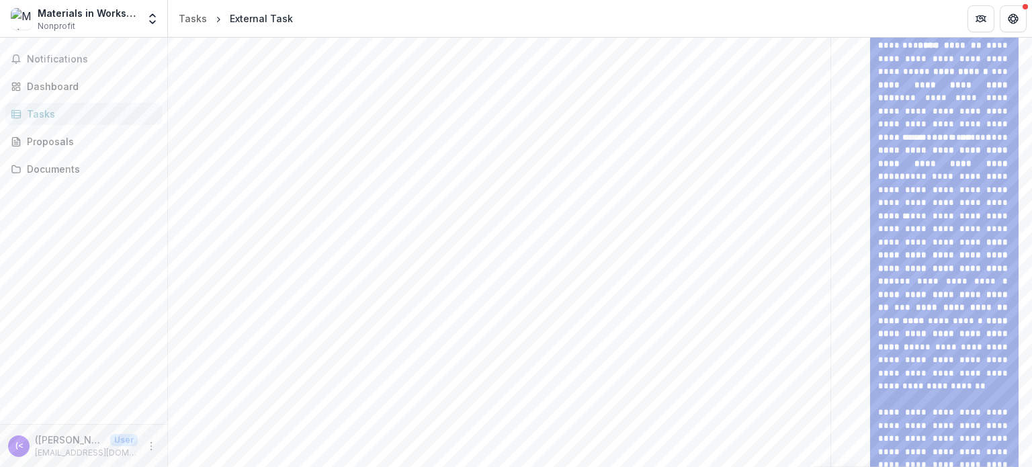
scroll to position [5844, 0]
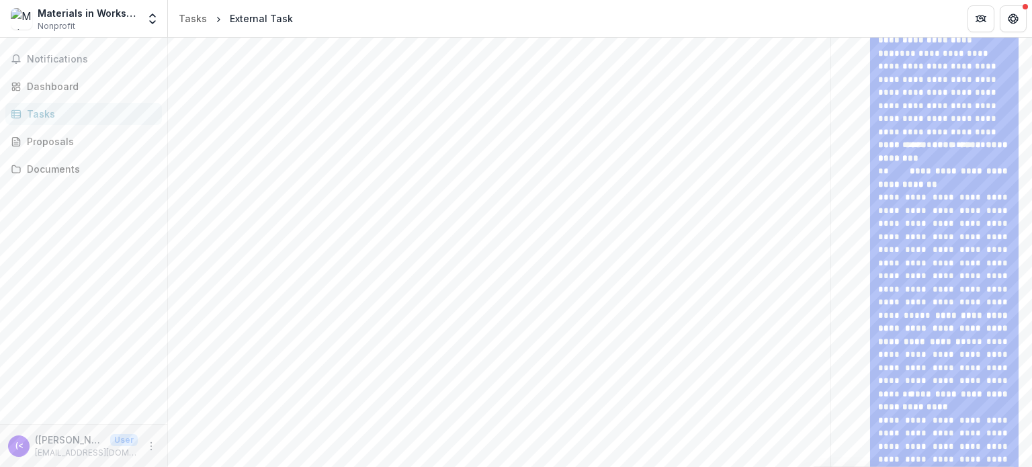
scroll to position [0, 0]
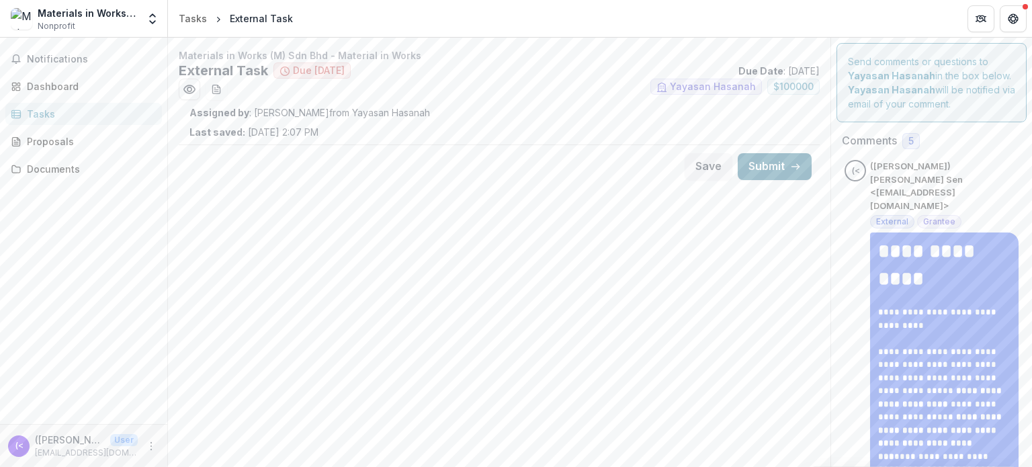
click at [778, 169] on button "Submit" at bounding box center [775, 166] width 74 height 27
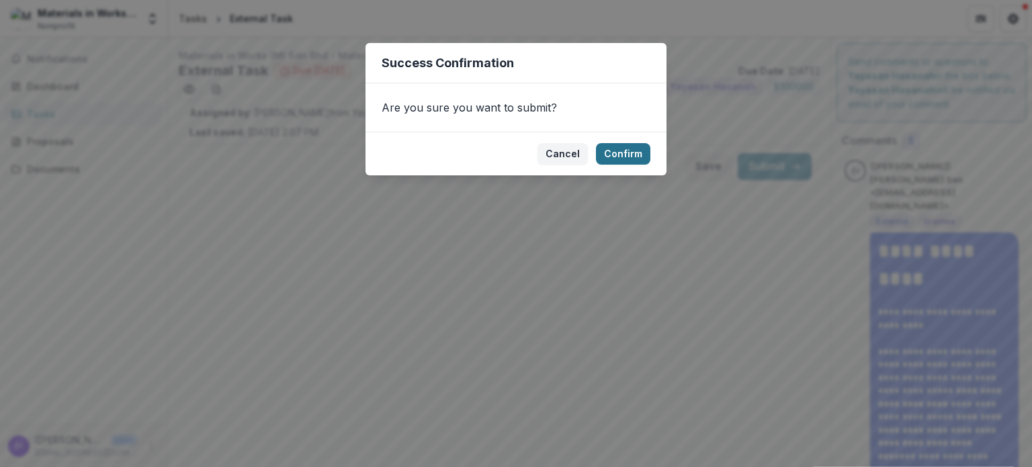
click at [616, 152] on button "Confirm" at bounding box center [623, 153] width 54 height 21
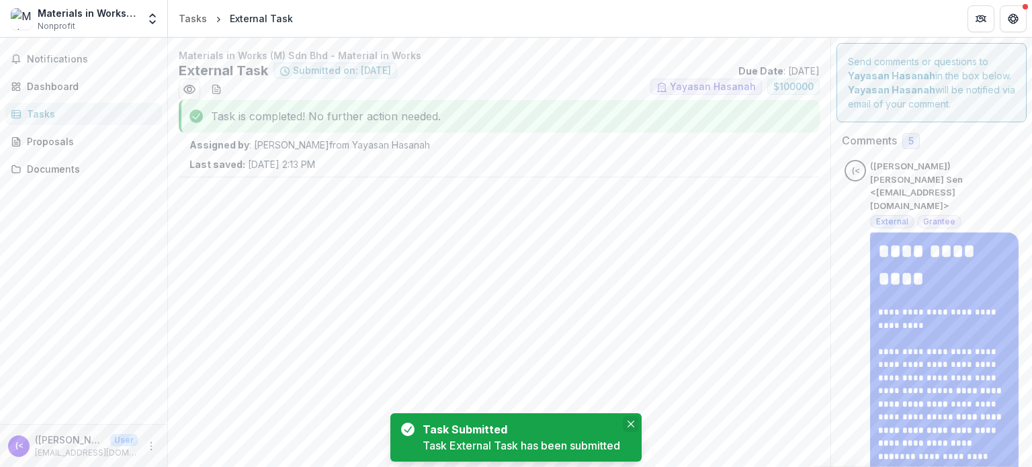
click at [633, 416] on button "Close" at bounding box center [631, 424] width 16 height 16
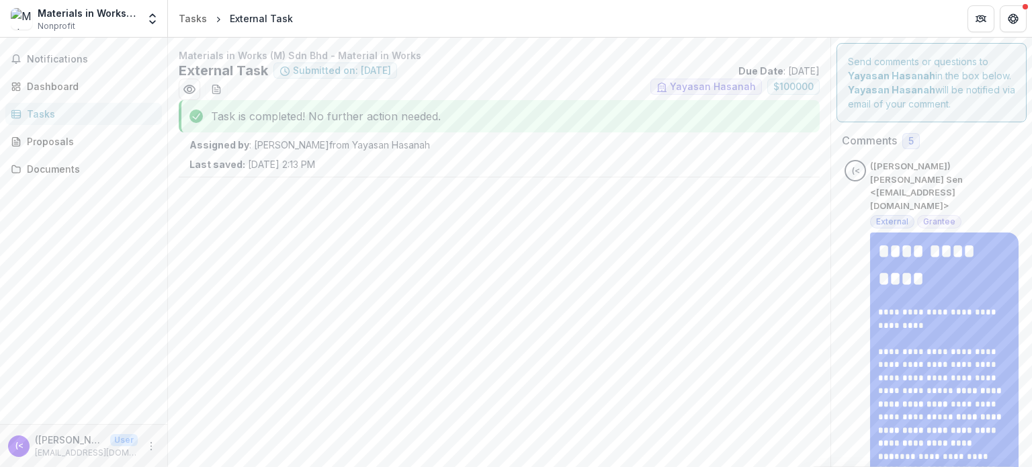
click at [371, 146] on p "Assigned by : [PERSON_NAME] from Yayasan Hasanah" at bounding box center [498, 145] width 619 height 14
click at [57, 82] on div "Dashboard" at bounding box center [89, 86] width 124 height 14
